Goal: Task Accomplishment & Management: Complete application form

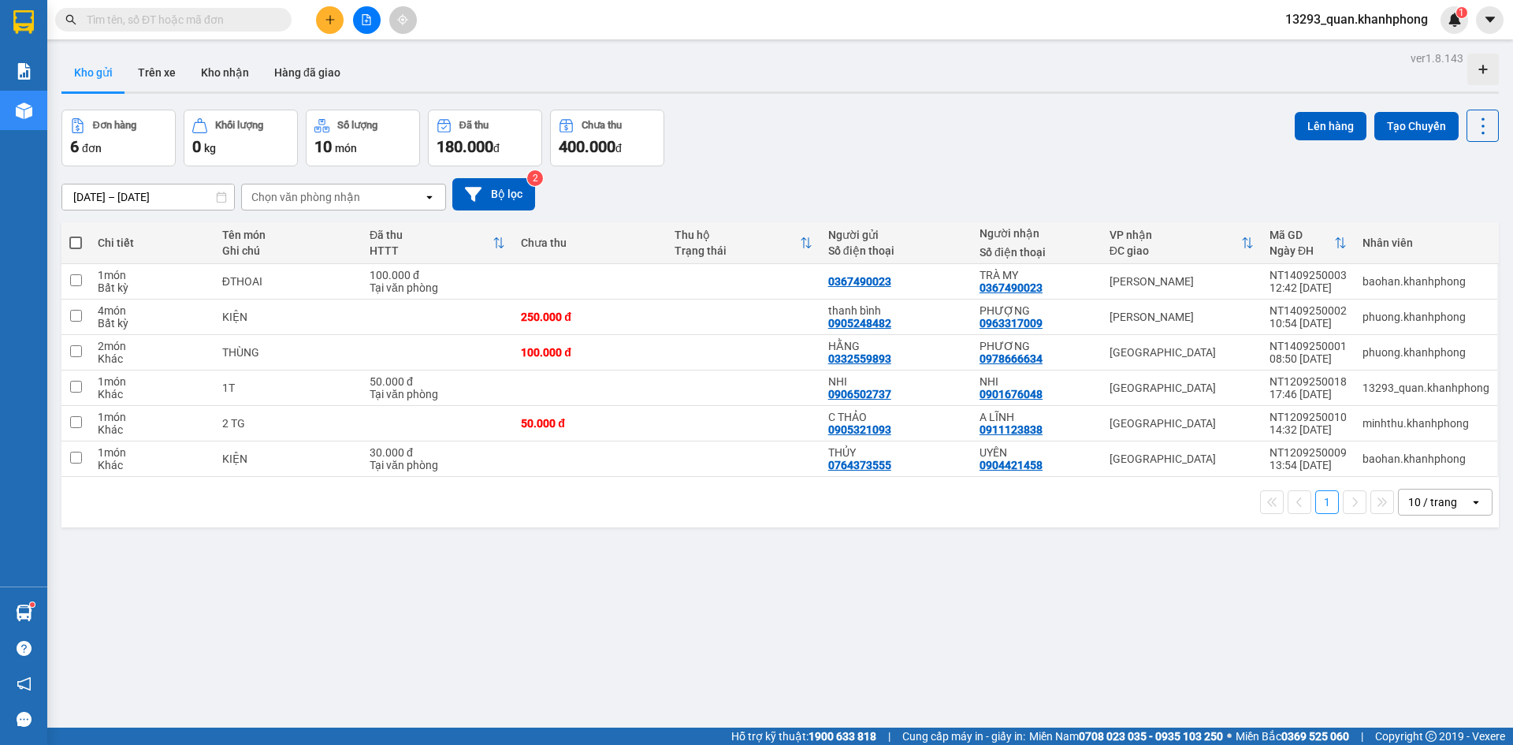
click at [332, 20] on icon "plus" at bounding box center [329, 19] width 9 height 1
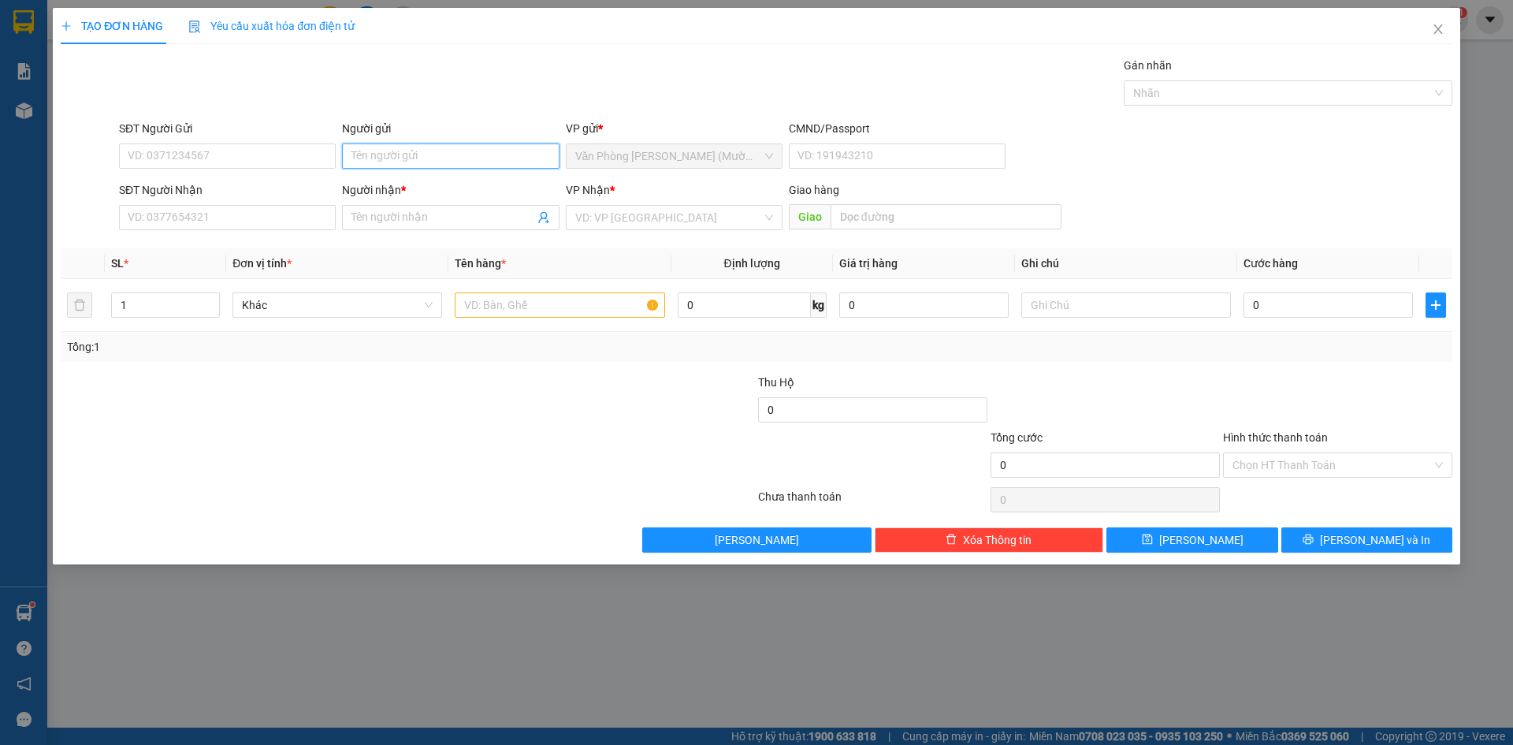
click at [431, 159] on input "Người gửi" at bounding box center [450, 155] width 217 height 25
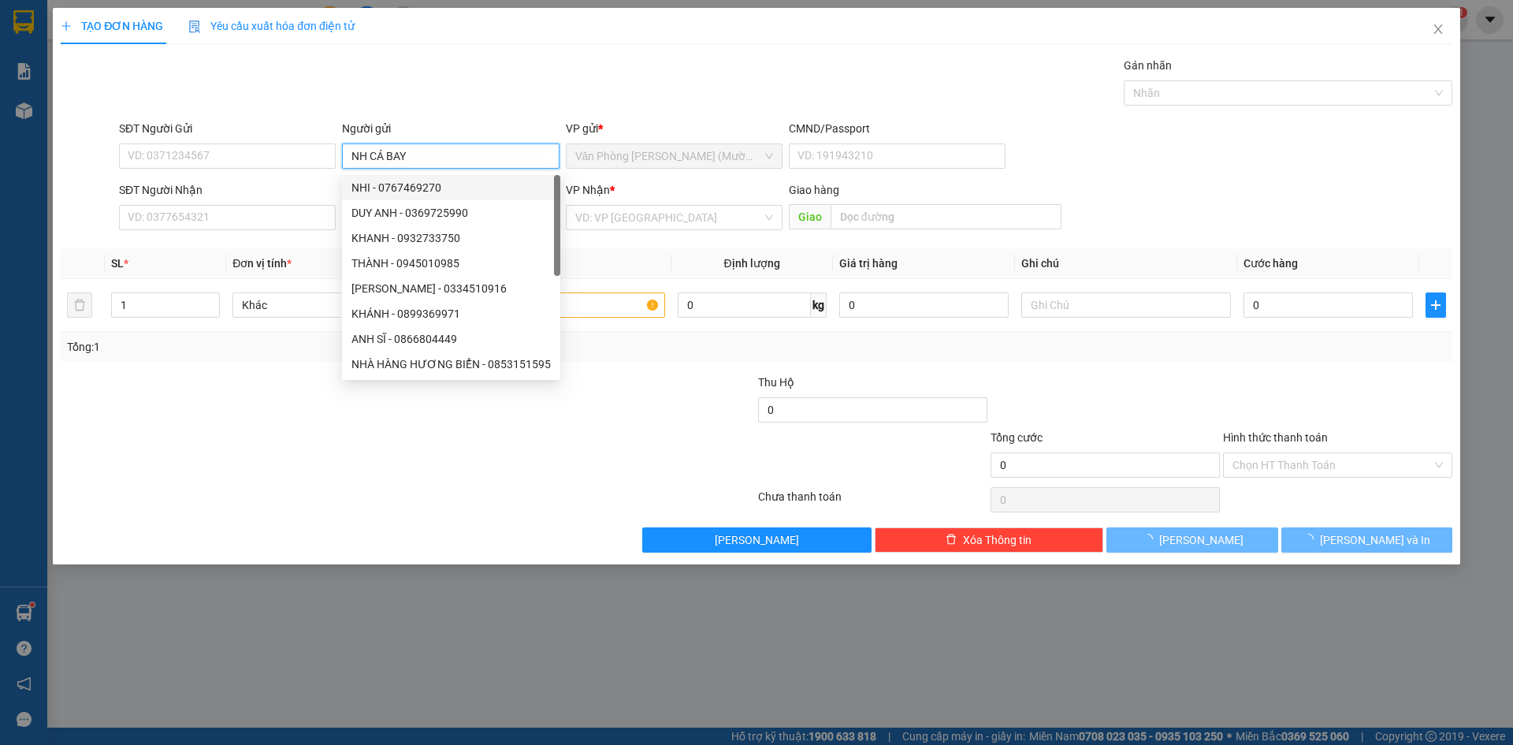
type input "NH CÁ BAY"
click at [195, 236] on div "SĐT Người Nhận VD: 0377654321" at bounding box center [227, 208] width 217 height 55
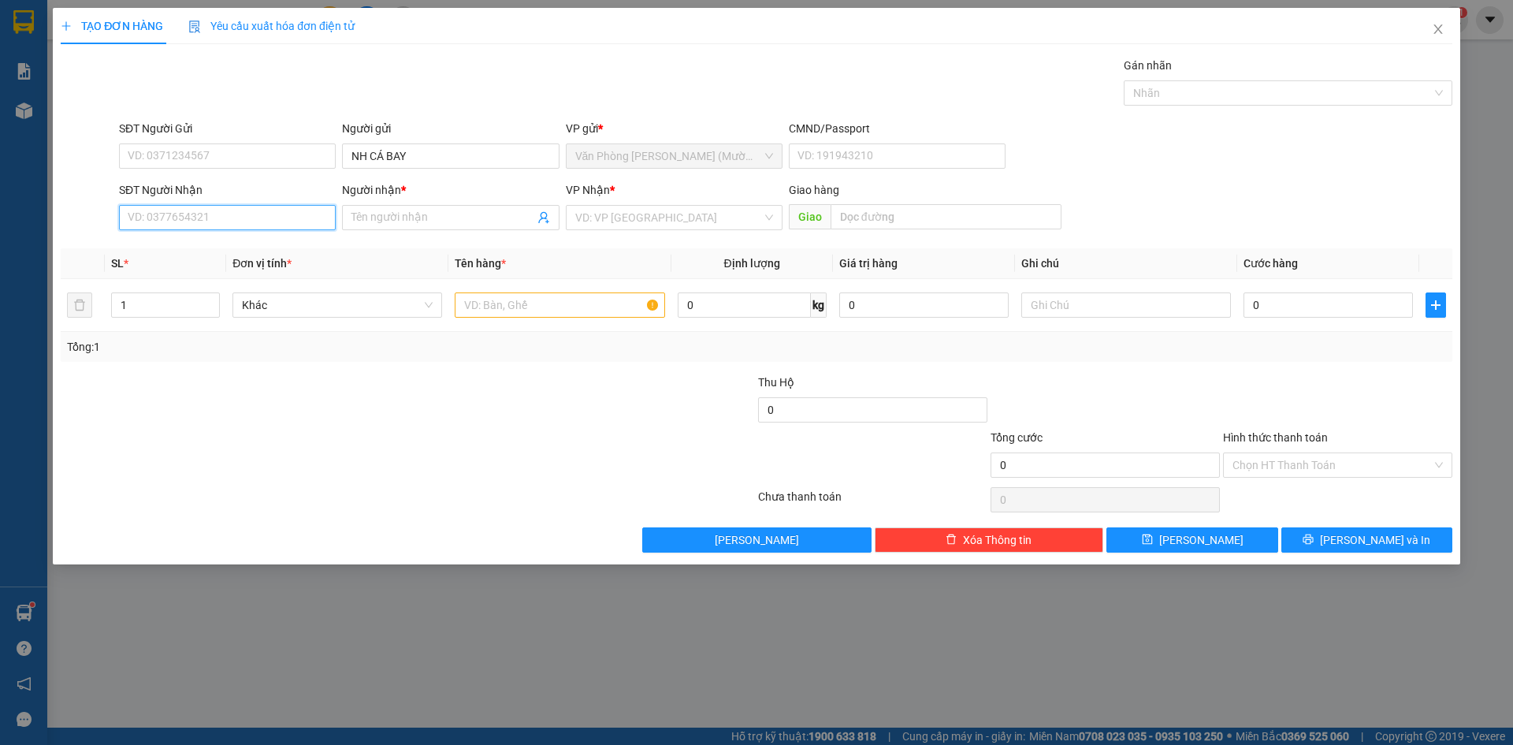
click at [195, 226] on input "SĐT Người Nhận" at bounding box center [227, 217] width 217 height 25
type input "0903678126"
click at [270, 244] on div "0903678126 - [GEOGRAPHIC_DATA]" at bounding box center [227, 248] width 198 height 17
type input "[PERSON_NAME]"
type input "0903678126"
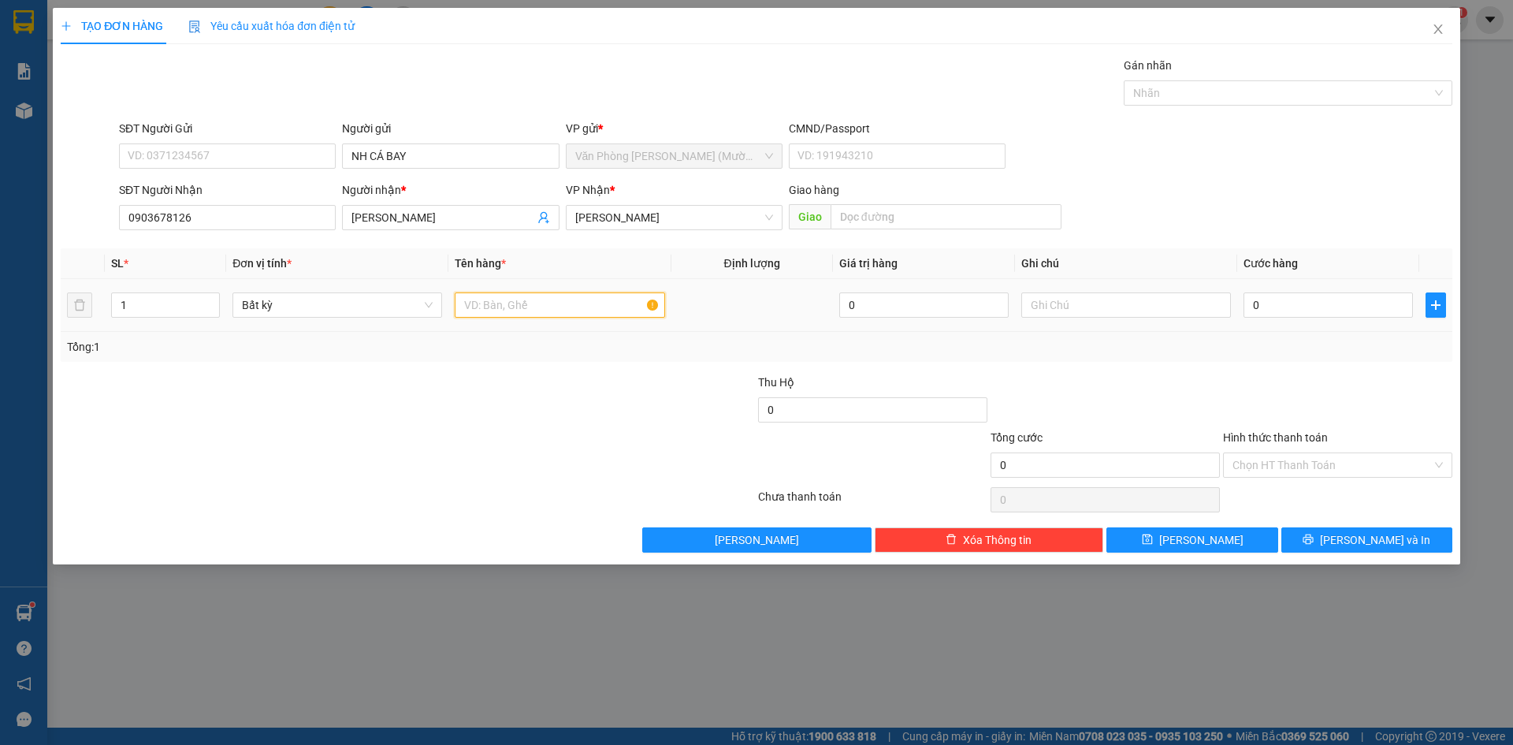
click at [542, 304] on input "text" at bounding box center [560, 304] width 210 height 25
type input "1 T ĐỎ"
drag, startPoint x: 1343, startPoint y: 313, endPoint x: 1255, endPoint y: 313, distance: 87.5
click at [1342, 313] on input "0" at bounding box center [1328, 304] width 169 height 25
type input "5"
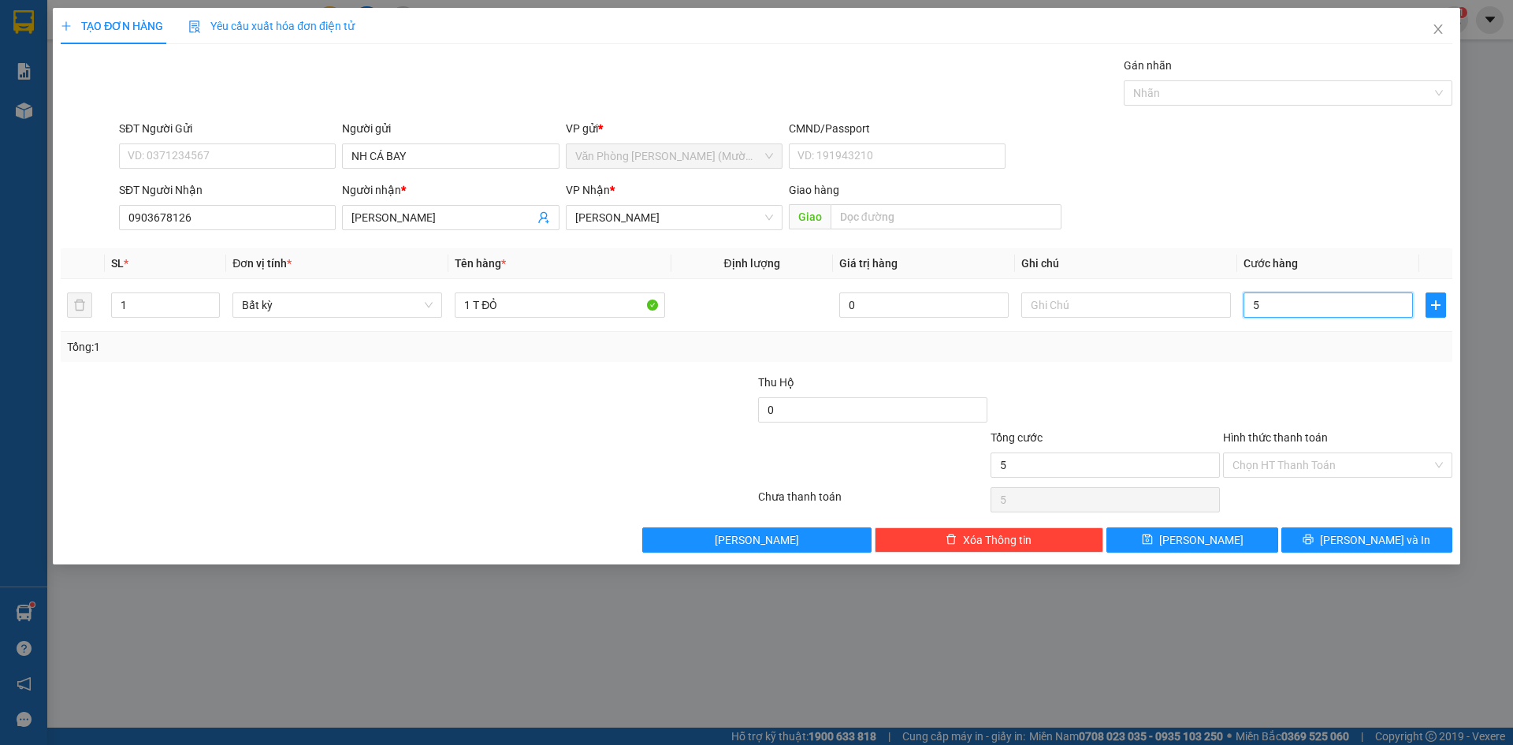
type input "5"
type input "50"
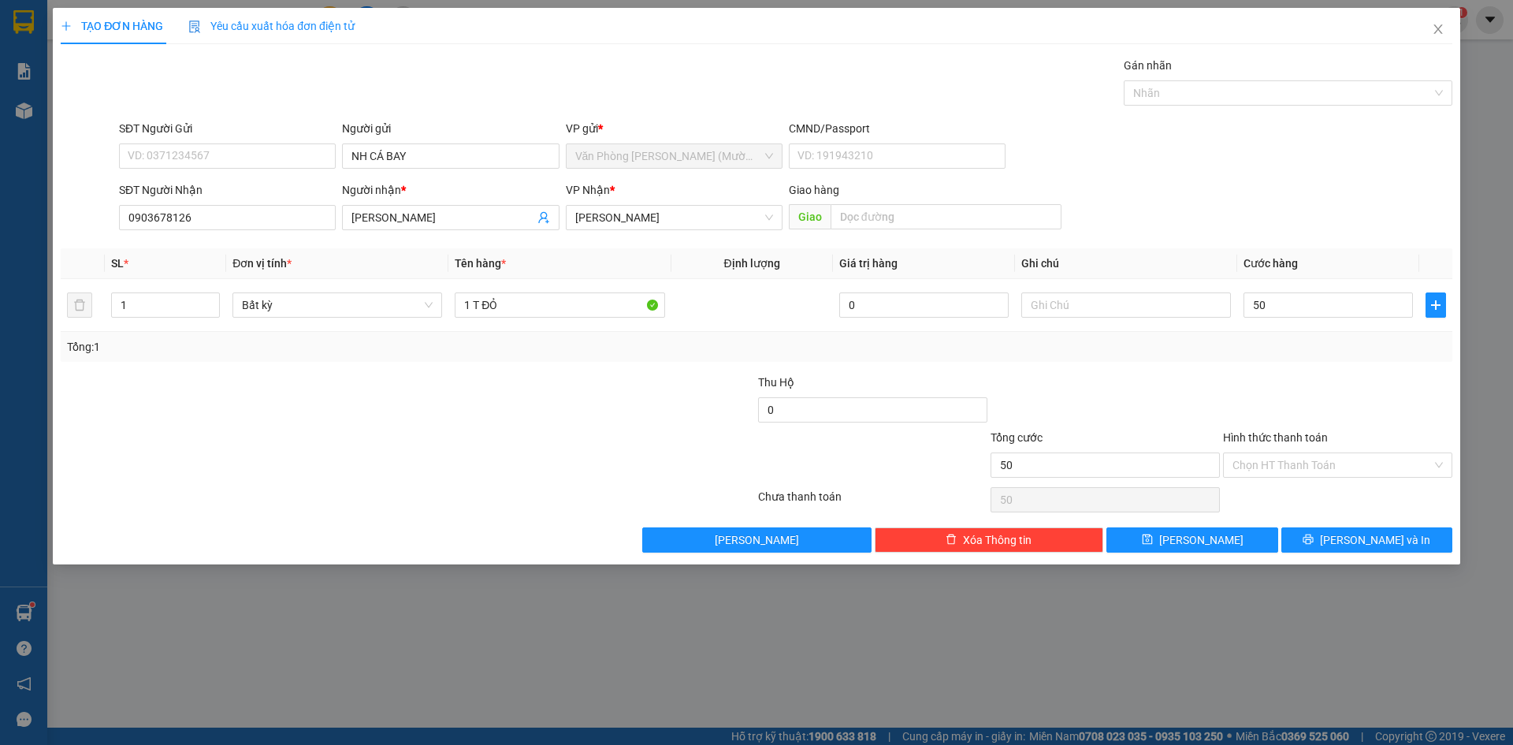
type input "50.000"
click at [1305, 180] on form "SĐT Người Gửi VD: 0371234567 Người gửi NH CÁ BAY VP gửi * Văn Phòng [PERSON_NAM…" at bounding box center [757, 178] width 1392 height 117
click at [1333, 375] on div at bounding box center [1337, 401] width 232 height 55
click at [1288, 177] on form "SĐT Người Gửi VD: 0371234567 Người gửi NH CÁ BAY VP gửi * Văn Phòng [PERSON_NAM…" at bounding box center [757, 178] width 1392 height 117
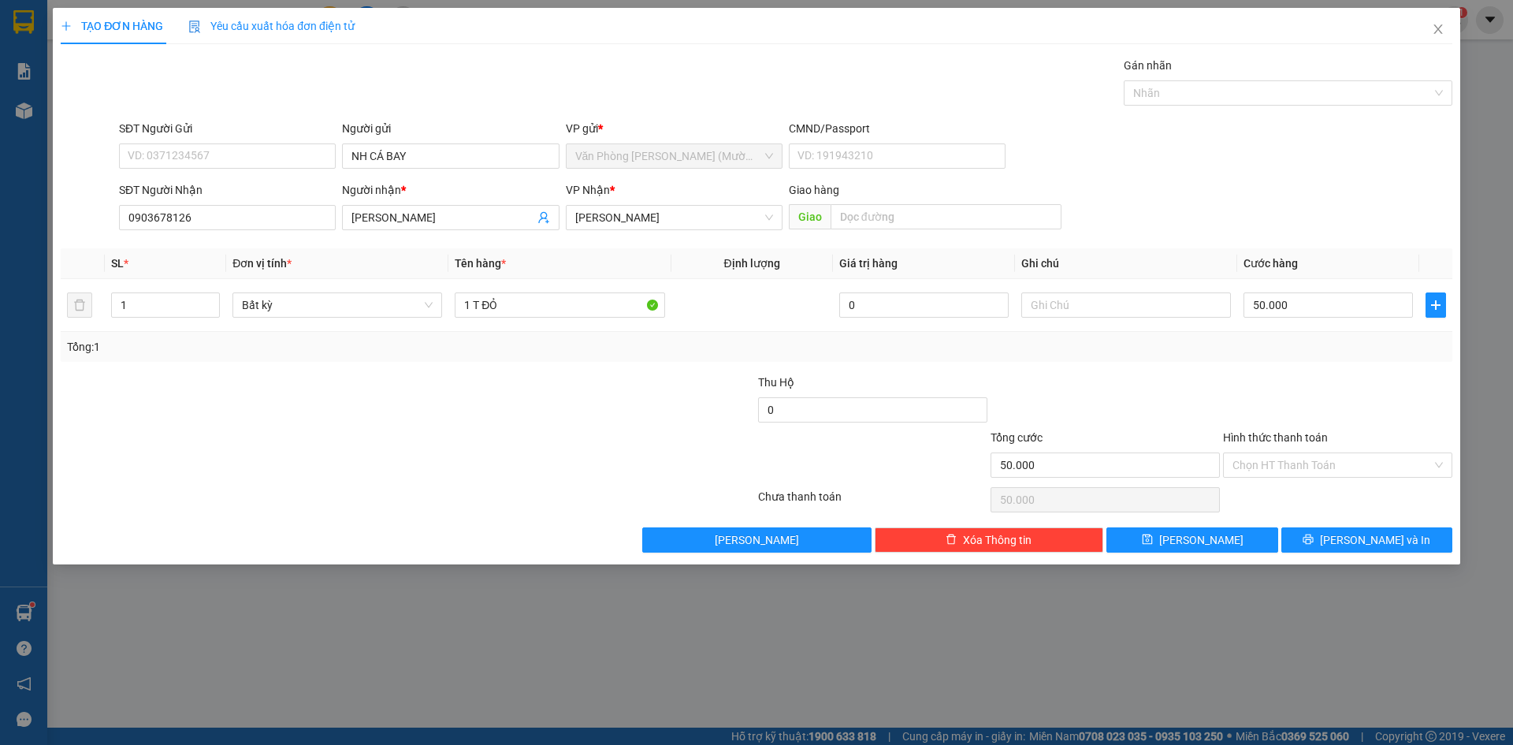
drag, startPoint x: 1356, startPoint y: 396, endPoint x: 1356, endPoint y: 444, distance: 48.9
click at [1356, 396] on div at bounding box center [1337, 401] width 232 height 55
drag, startPoint x: 1345, startPoint y: 459, endPoint x: 1345, endPoint y: 479, distance: 19.7
click at [1344, 459] on input "Hình thức thanh toán" at bounding box center [1331, 465] width 199 height 24
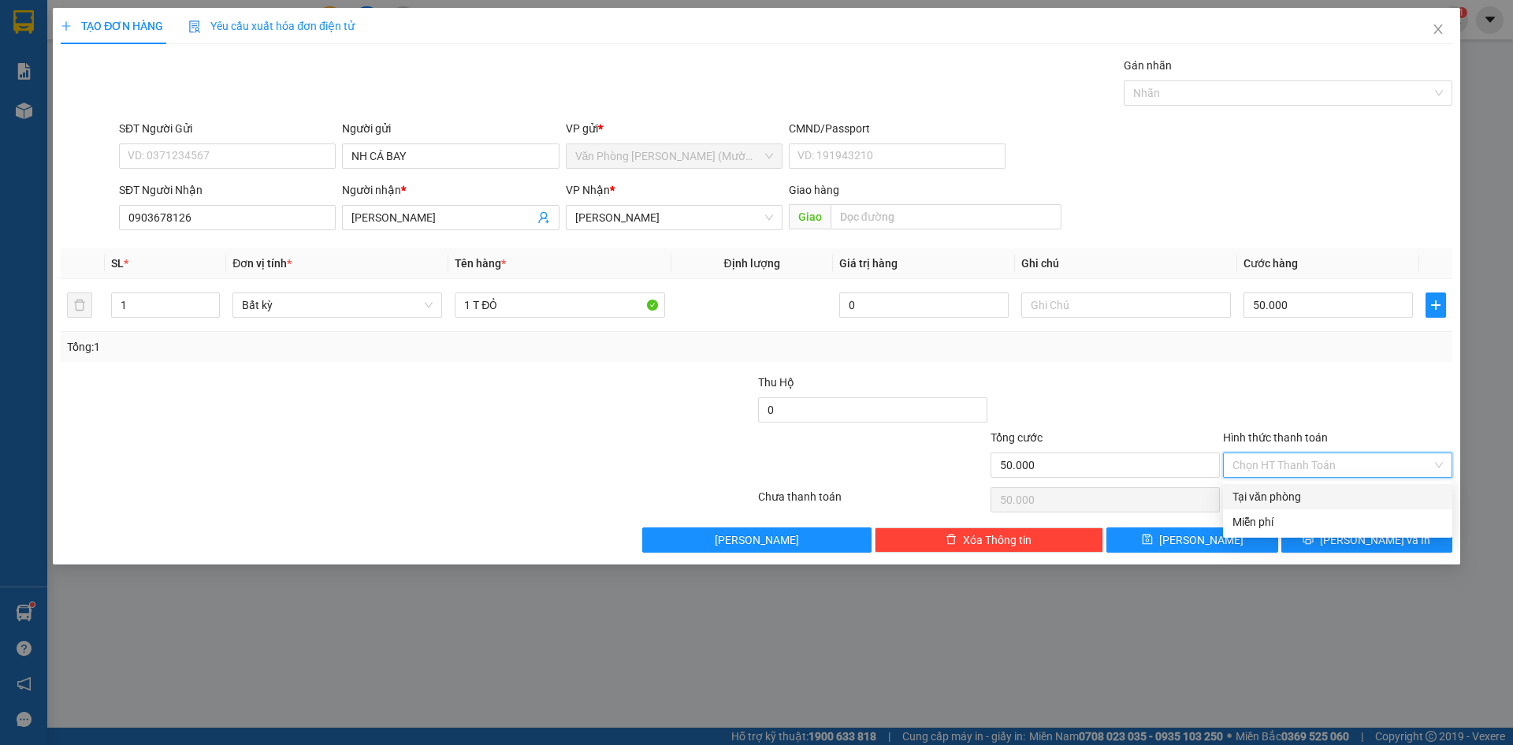
click at [1322, 508] on div "Tại văn phòng" at bounding box center [1337, 496] width 229 height 25
type input "0"
drag, startPoint x: 1361, startPoint y: 405, endPoint x: 1355, endPoint y: 434, distance: 29.7
click at [1359, 407] on div at bounding box center [1337, 401] width 232 height 55
click at [1347, 457] on span "Tại văn phòng" at bounding box center [1337, 465] width 210 height 24
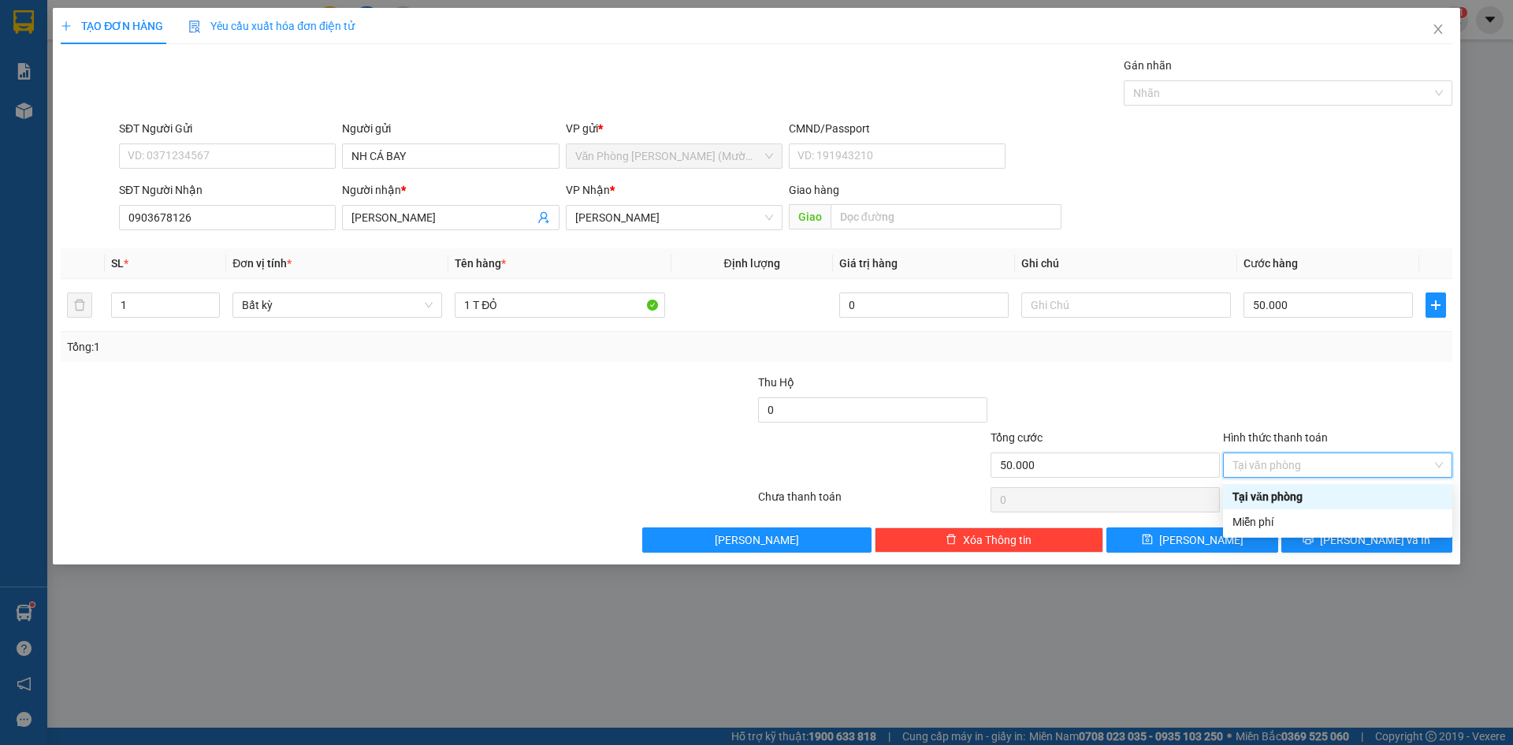
click at [1346, 498] on div "Tại văn phòng" at bounding box center [1337, 496] width 210 height 17
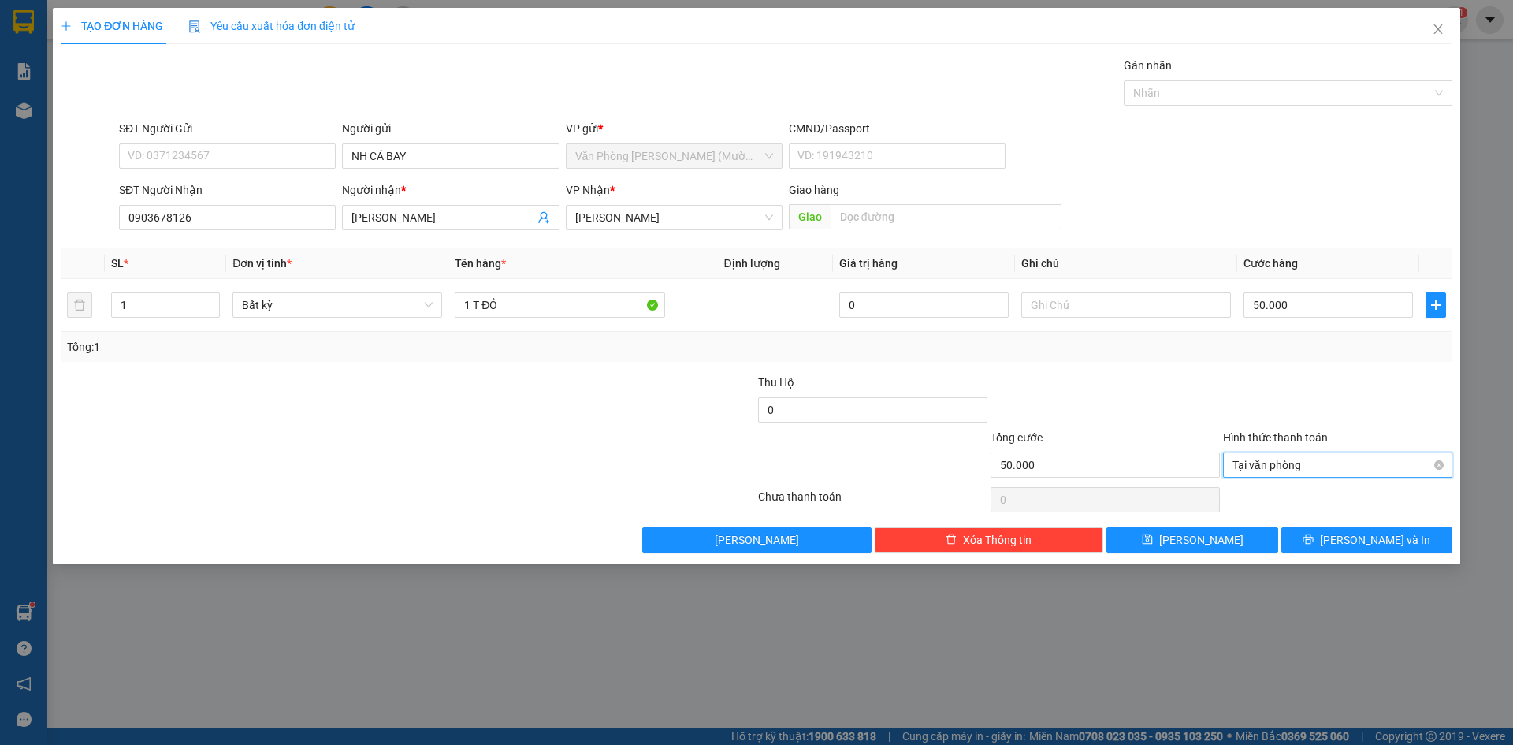
click at [1350, 470] on span "Tại văn phòng" at bounding box center [1337, 465] width 210 height 24
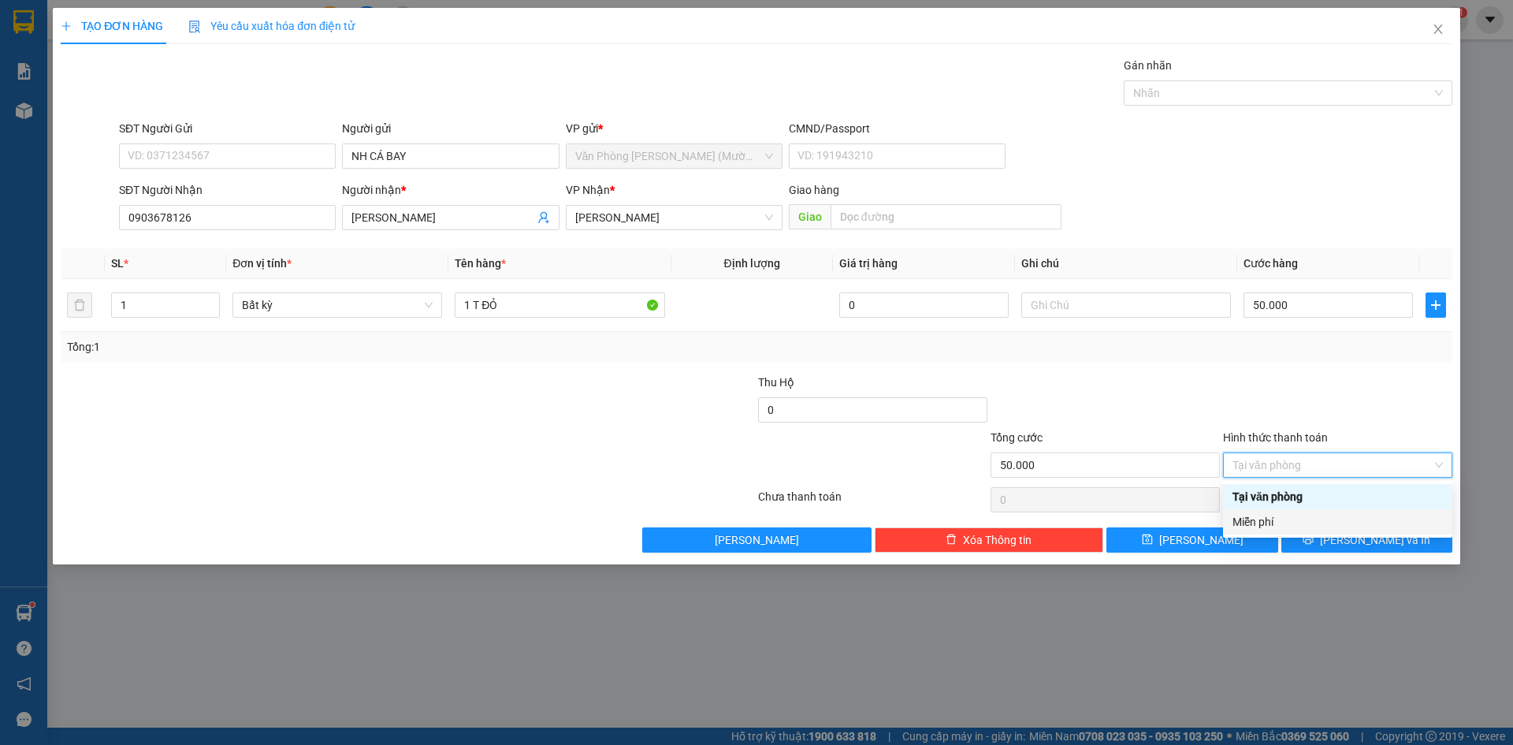
click at [1314, 524] on div "Miễn phí" at bounding box center [1337, 521] width 210 height 17
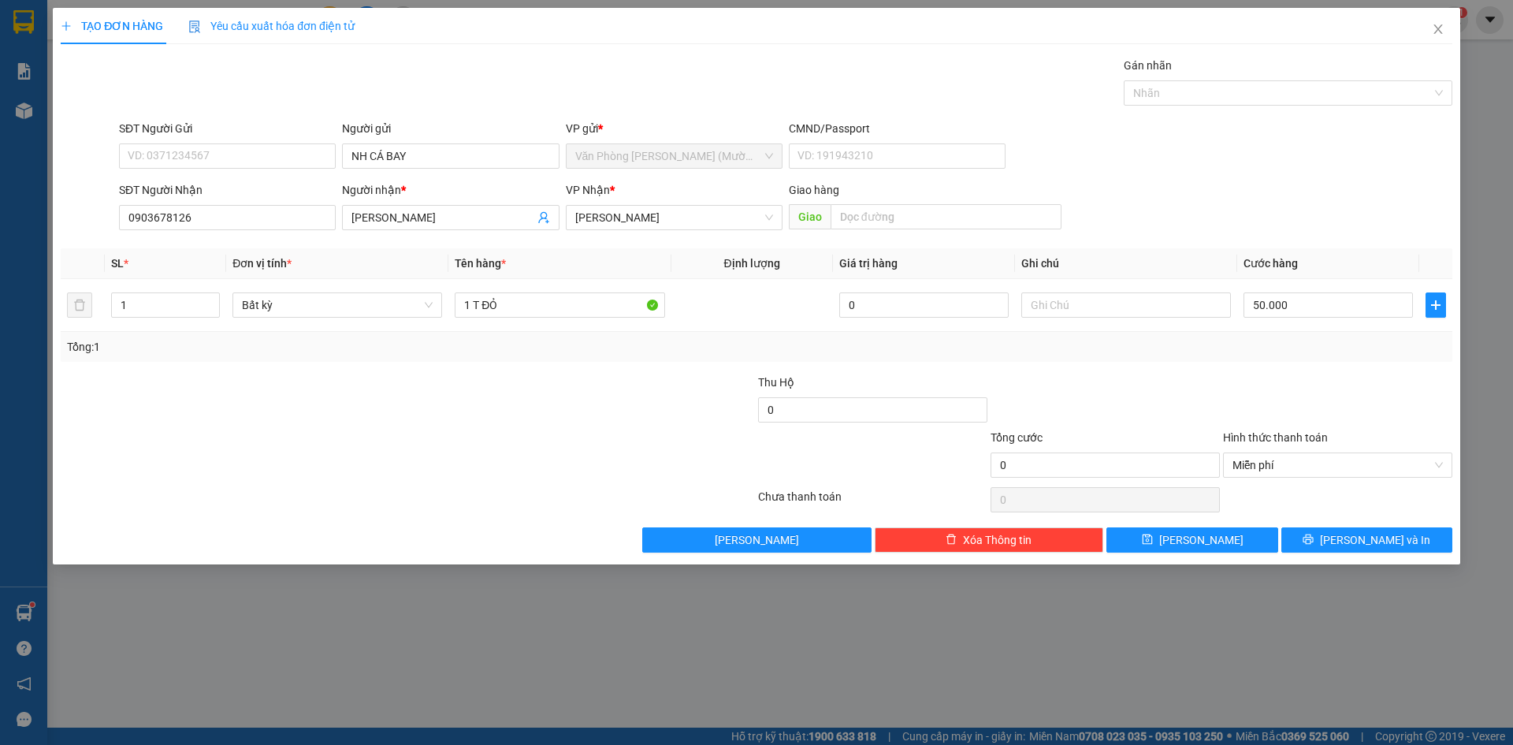
click at [1377, 410] on div at bounding box center [1337, 401] width 232 height 55
type input "50.000"
click at [1355, 390] on div at bounding box center [1337, 401] width 232 height 55
click at [1388, 543] on span "[PERSON_NAME] và In" at bounding box center [1375, 539] width 110 height 17
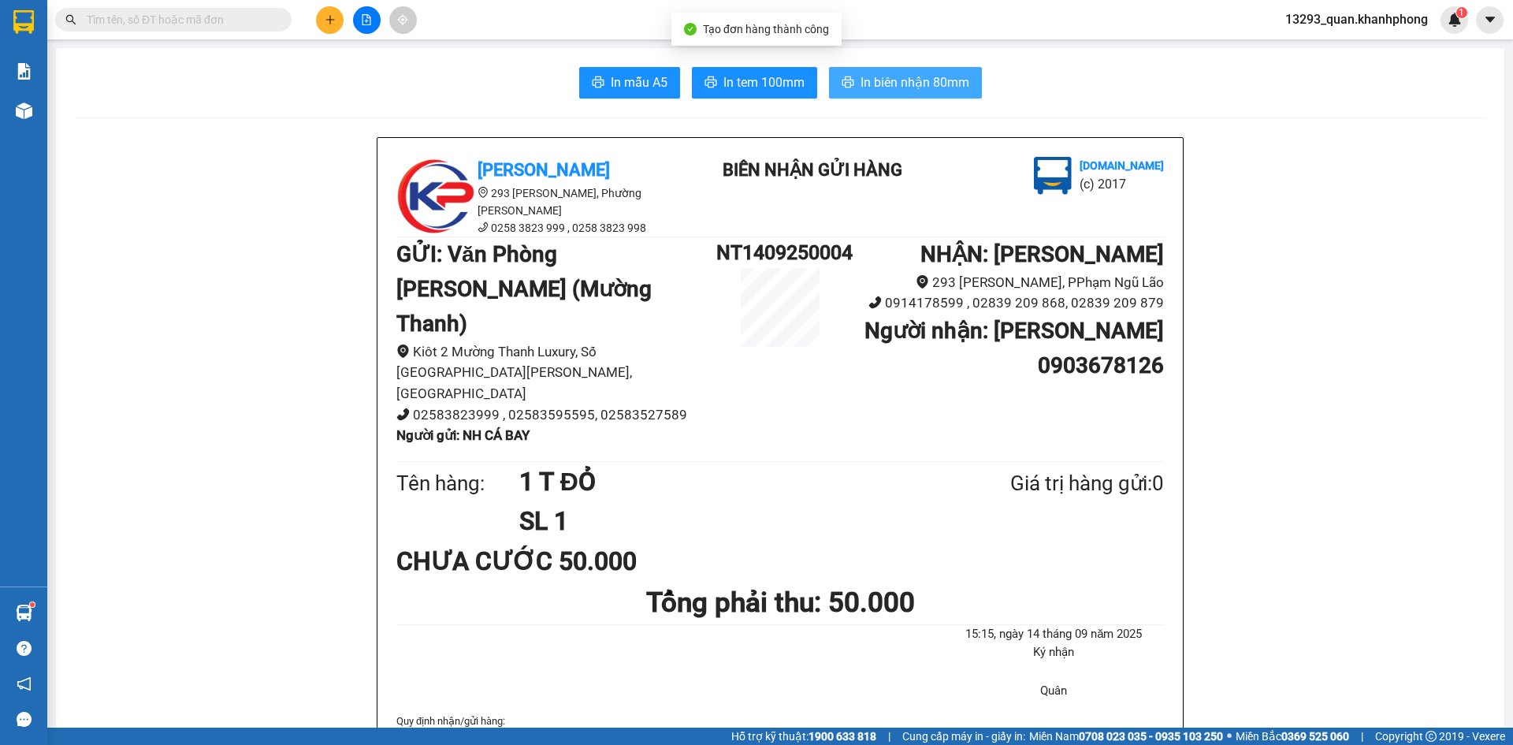
click at [925, 73] on span "In biên nhận 80mm" at bounding box center [915, 82] width 109 height 20
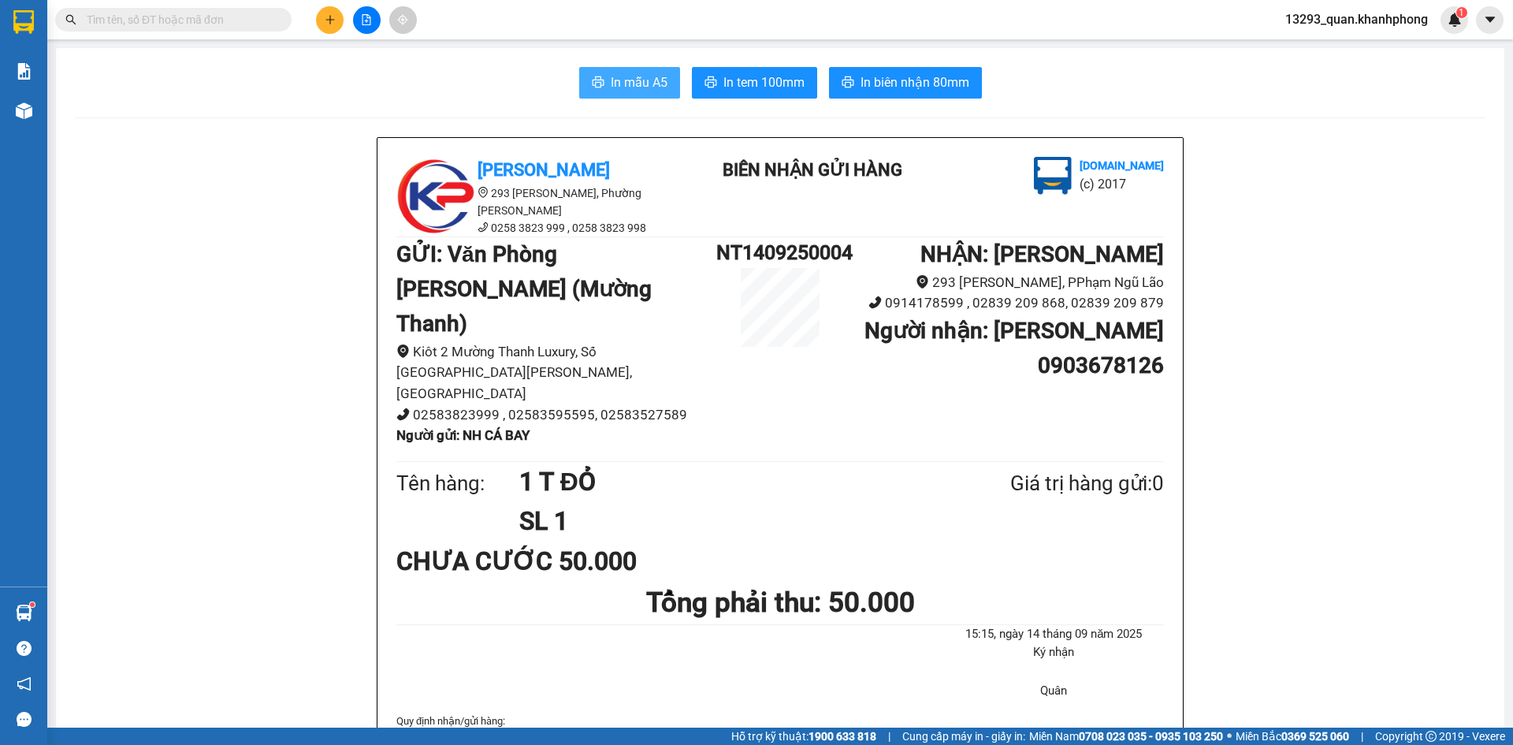
click at [633, 83] on span "In mẫu A5" at bounding box center [639, 82] width 57 height 20
